Goal: Information Seeking & Learning: Learn about a topic

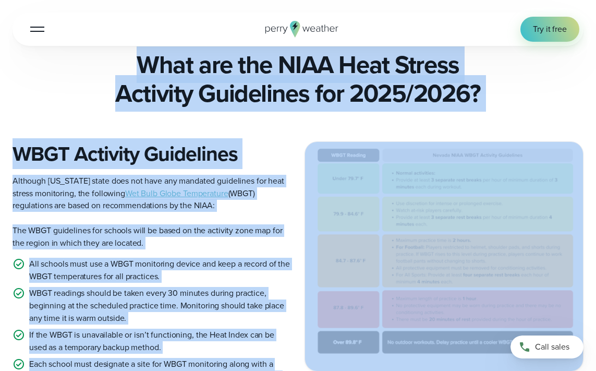
scroll to position [365, 0]
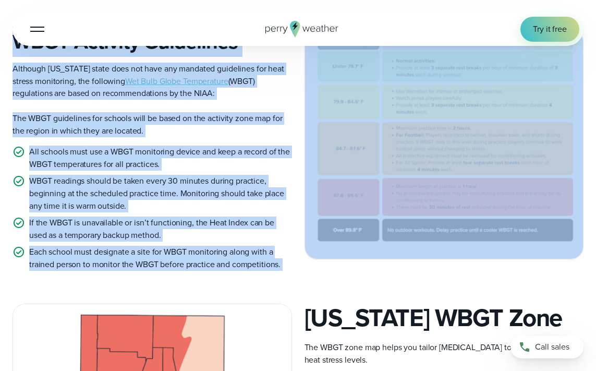
drag, startPoint x: 136, startPoint y: 91, endPoint x: 589, endPoint y: 230, distance: 473.6
click at [510, 249] on div "WBGT Activity Guidelines Although [US_STATE] state does not have any mandated g…" at bounding box center [298, 150] width 571 height 242
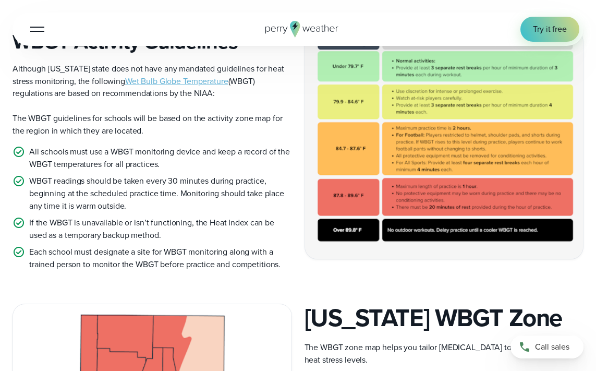
click at [577, 225] on img at bounding box center [444, 144] width 279 height 229
click at [384, 118] on img at bounding box center [444, 144] width 279 height 229
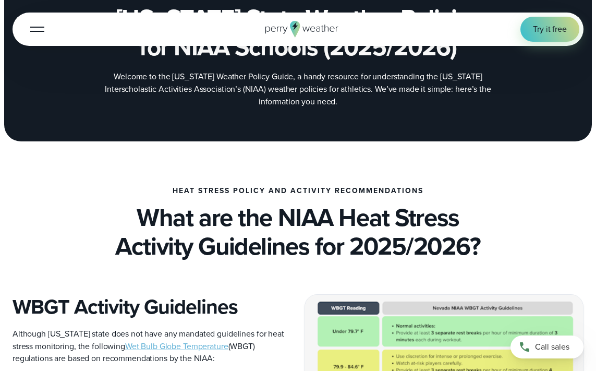
scroll to position [102, 0]
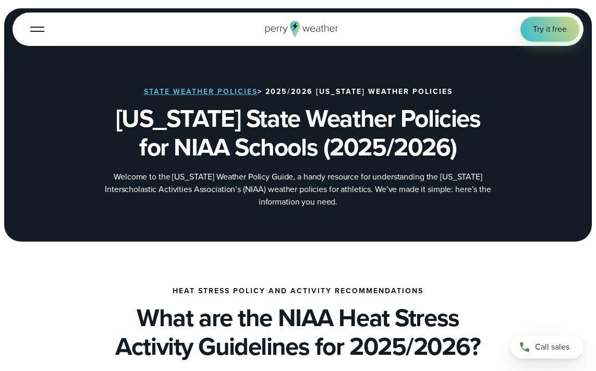
scroll to position [102, 0]
